Goal: Task Accomplishment & Management: Manage account settings

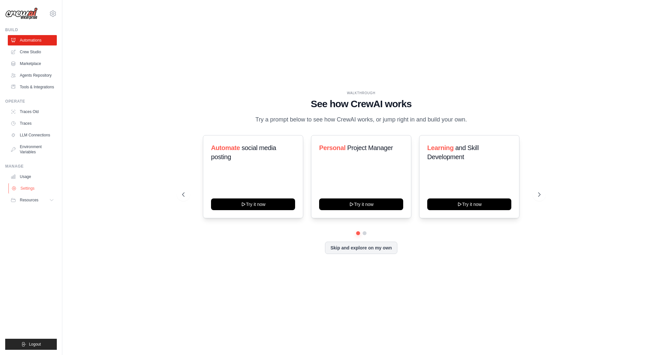
click at [30, 188] on link "Settings" at bounding box center [32, 188] width 49 height 10
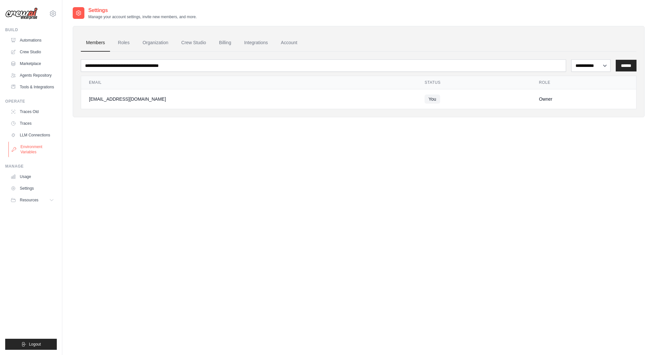
click at [34, 146] on link "Environment Variables" at bounding box center [32, 149] width 49 height 16
